Goal: Feedback & Contribution: Submit feedback/report problem

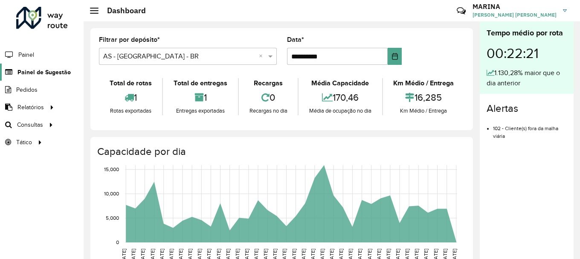
click at [55, 65] on link "Painel de Sugestão" at bounding box center [35, 72] width 71 height 17
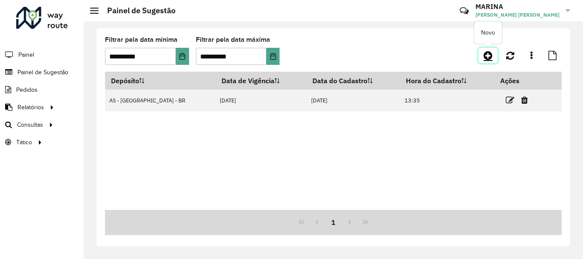
click at [490, 55] on icon at bounding box center [487, 55] width 9 height 10
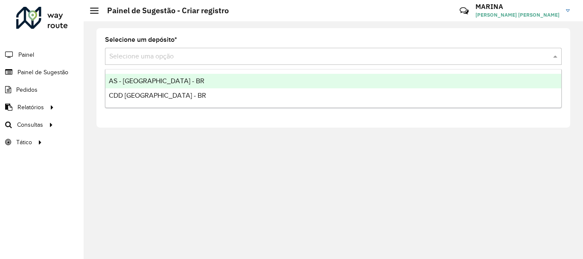
click at [227, 61] on div "Selecione uma opção" at bounding box center [333, 56] width 457 height 17
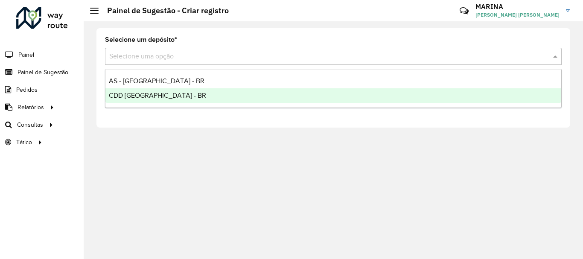
click at [214, 93] on div "CDD [GEOGRAPHIC_DATA] - BR" at bounding box center [333, 95] width 456 height 15
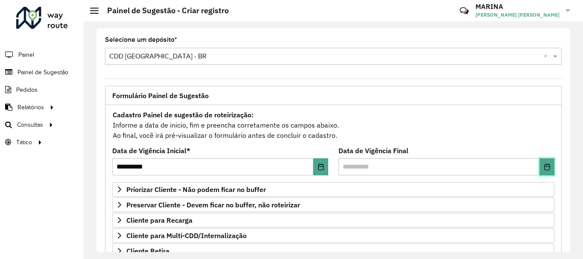
click at [544, 165] on icon "Choose Date" at bounding box center [547, 166] width 7 height 7
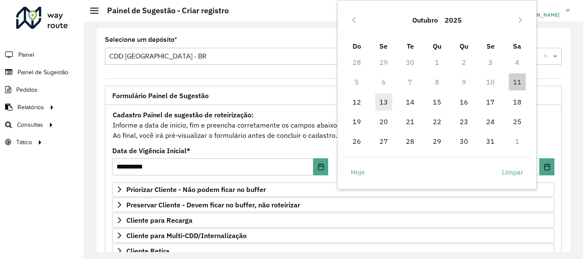
click at [381, 100] on span "13" at bounding box center [383, 101] width 17 height 17
type input "**********"
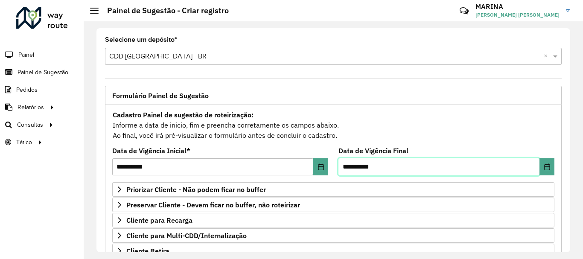
scroll to position [166, 0]
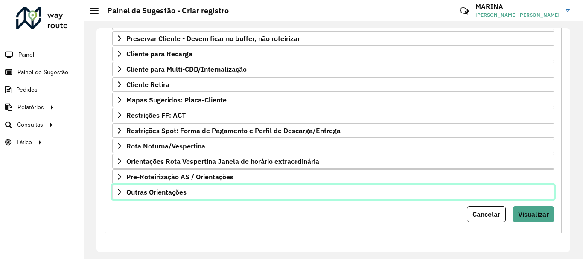
click at [255, 197] on link "Outras Orientações" at bounding box center [333, 192] width 442 height 15
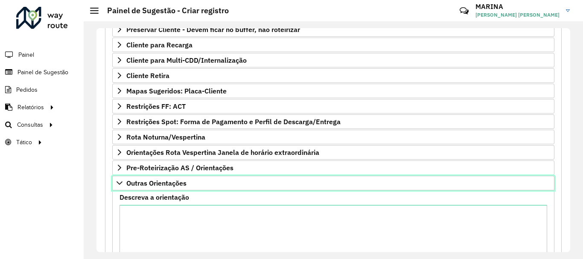
scroll to position [176, 0]
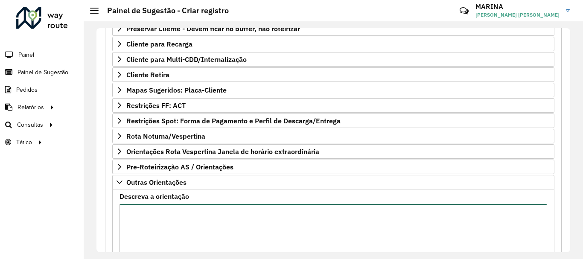
click at [271, 222] on textarea "Descreva a orientação" at bounding box center [333, 240] width 428 height 72
paste textarea "**********"
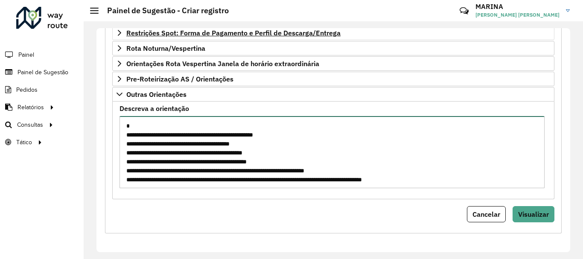
scroll to position [264, 0]
type textarea "**********"
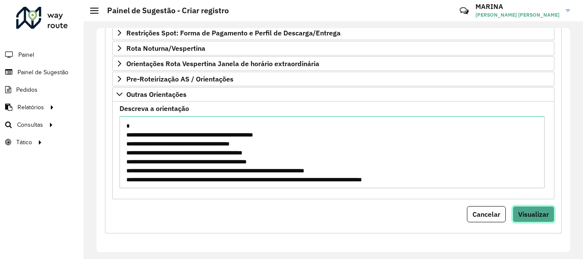
click at [534, 218] on span "Visualizar" at bounding box center [533, 214] width 31 height 9
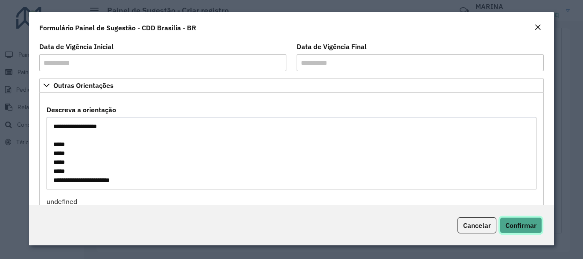
click at [525, 221] on button "Confirmar" at bounding box center [521, 225] width 42 height 16
